Goal: Information Seeking & Learning: Learn about a topic

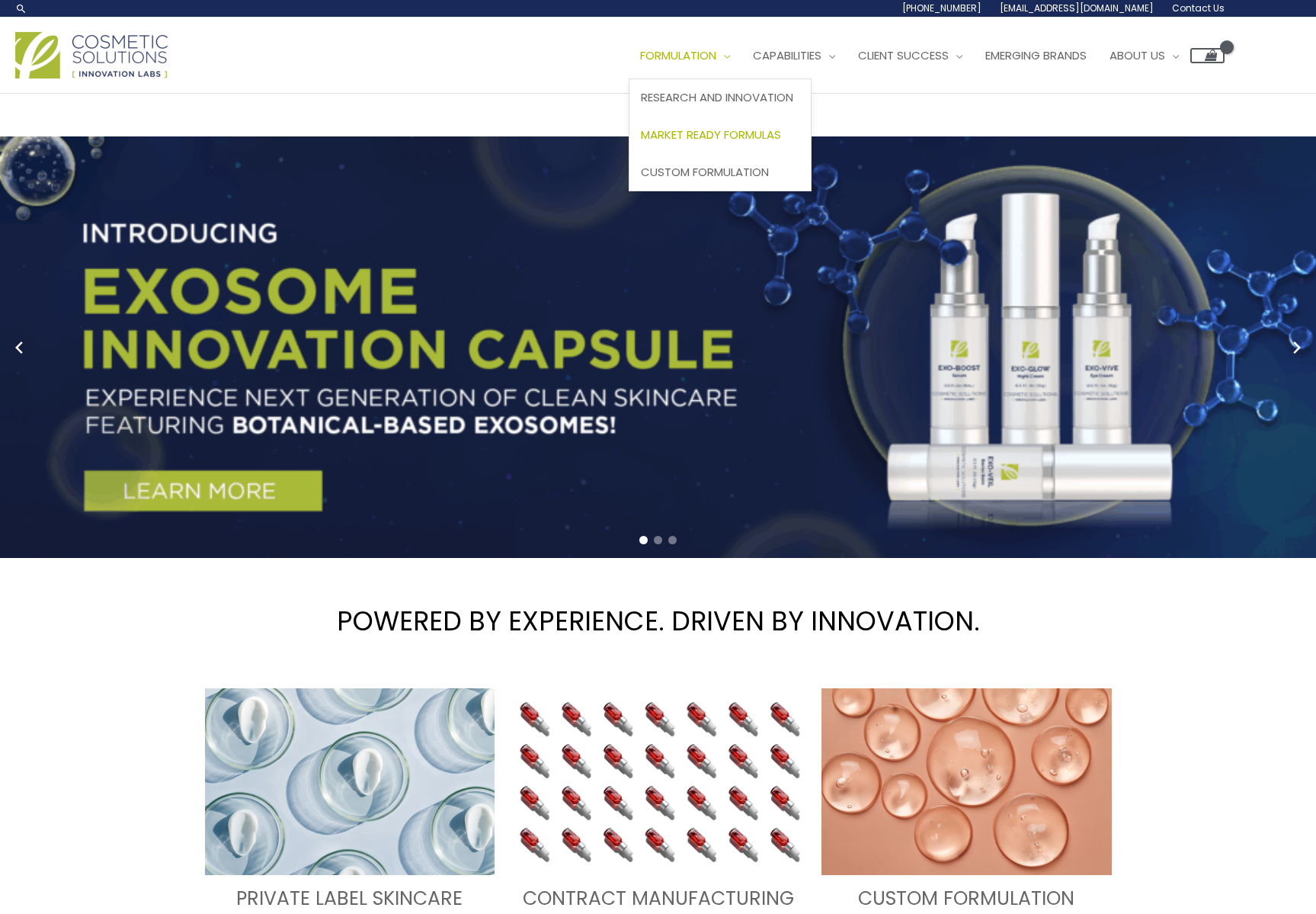
click at [737, 135] on span "Market Ready Formulas" at bounding box center [711, 135] width 140 height 16
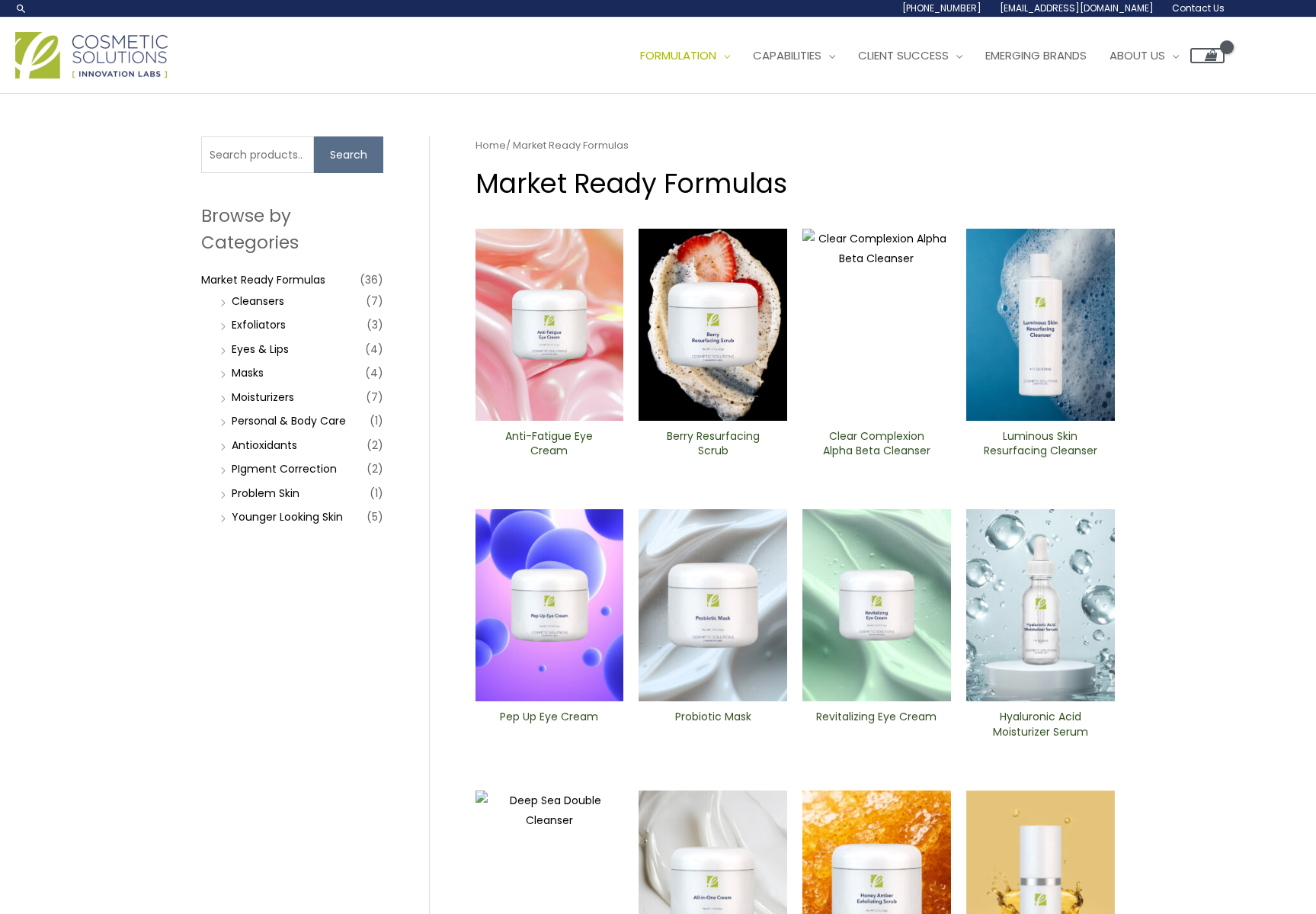
click at [575, 637] on img at bounding box center [550, 605] width 149 height 192
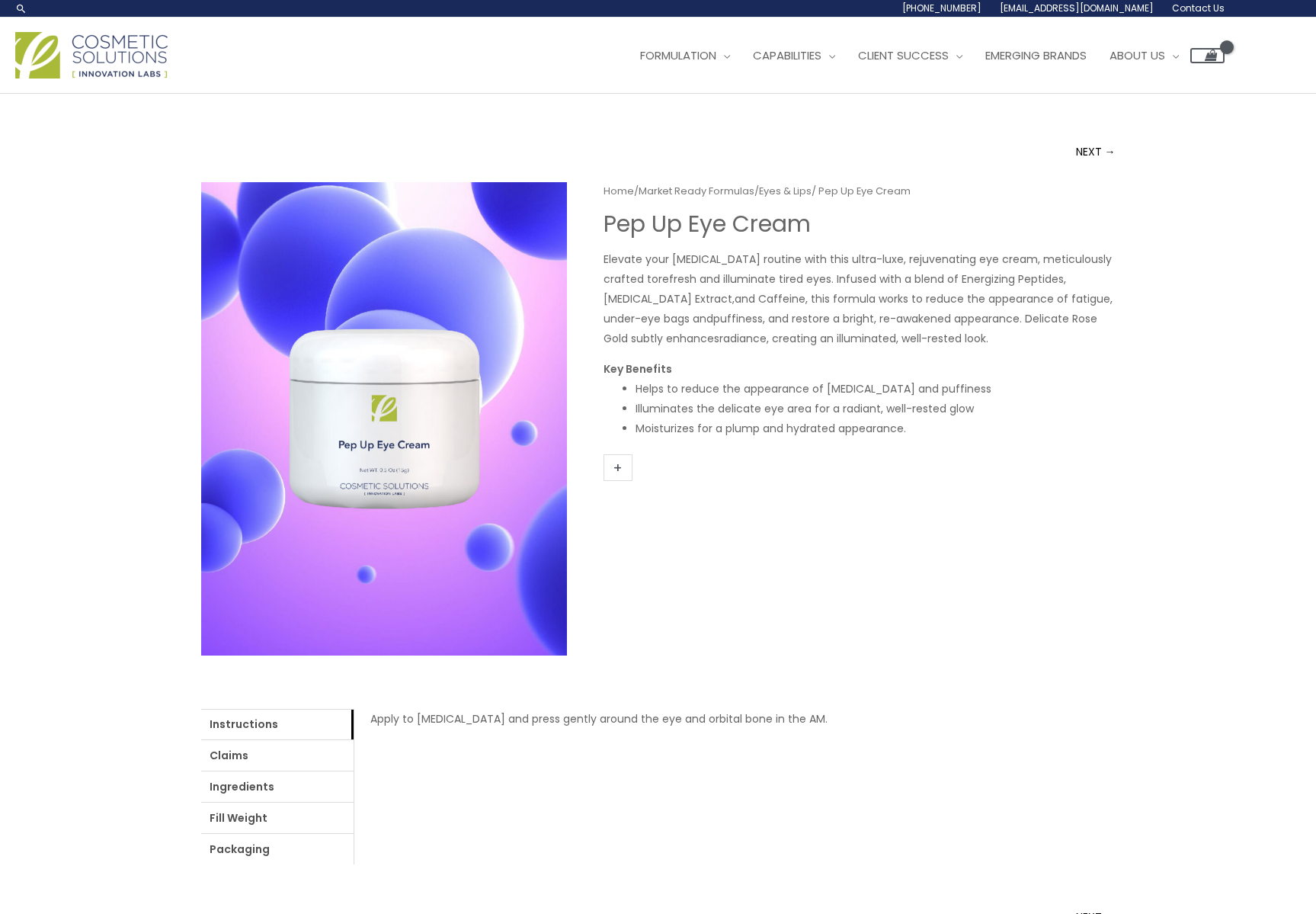
click at [709, 564] on div "Home / Market Ready Formulas / Eyes & Lips / Pep Up Eye Cream Pep Up Eye Cream …" at bounding box center [658, 523] width 915 height 682
